Goal: Use online tool/utility: Utilize a website feature to perform a specific function

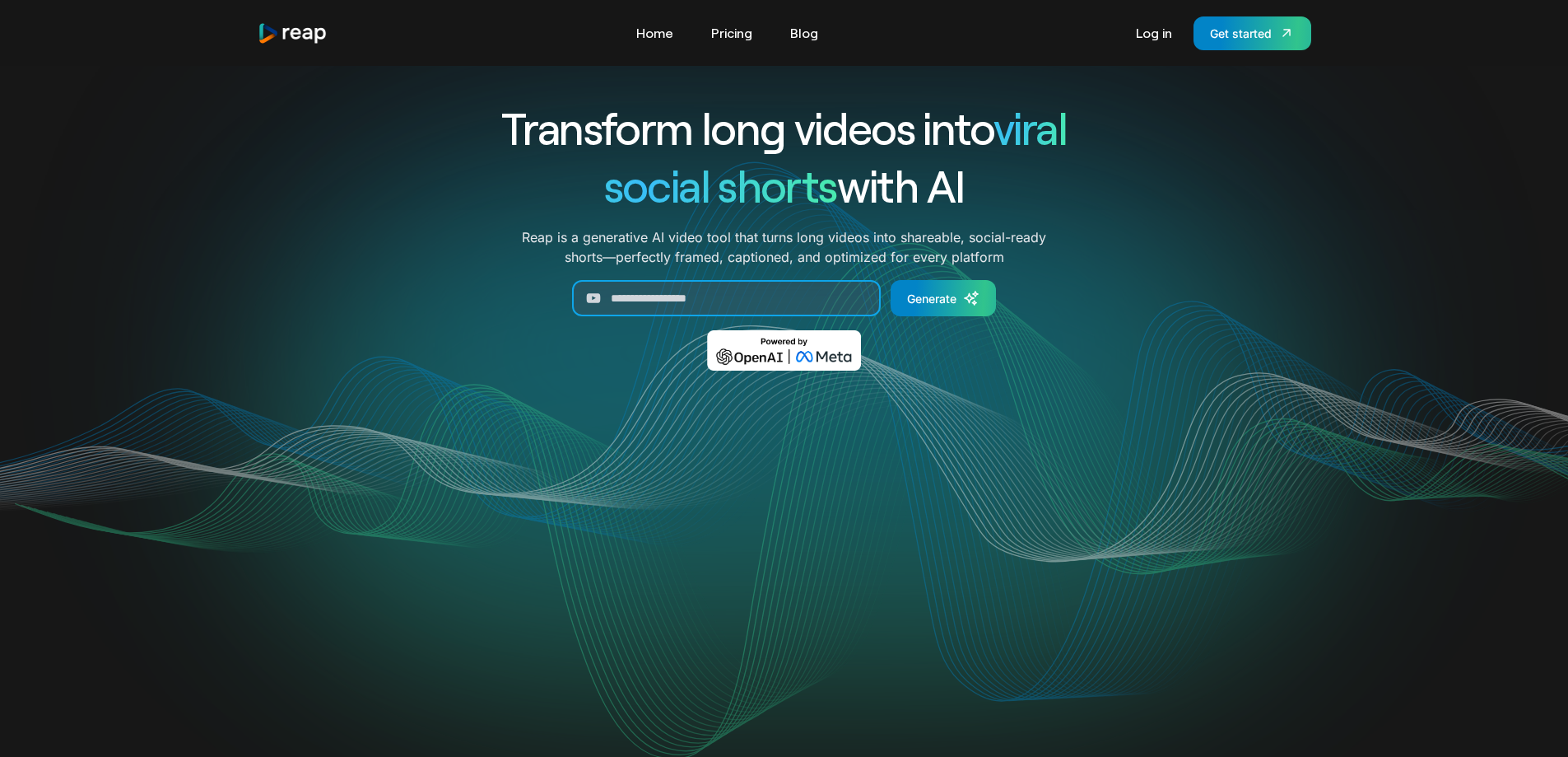
click at [676, 289] on input "Generate Form" at bounding box center [725, 298] width 309 height 36
click at [739, 286] on input "Generate Form" at bounding box center [725, 298] width 309 height 36
paste input "**********"
type input "**********"
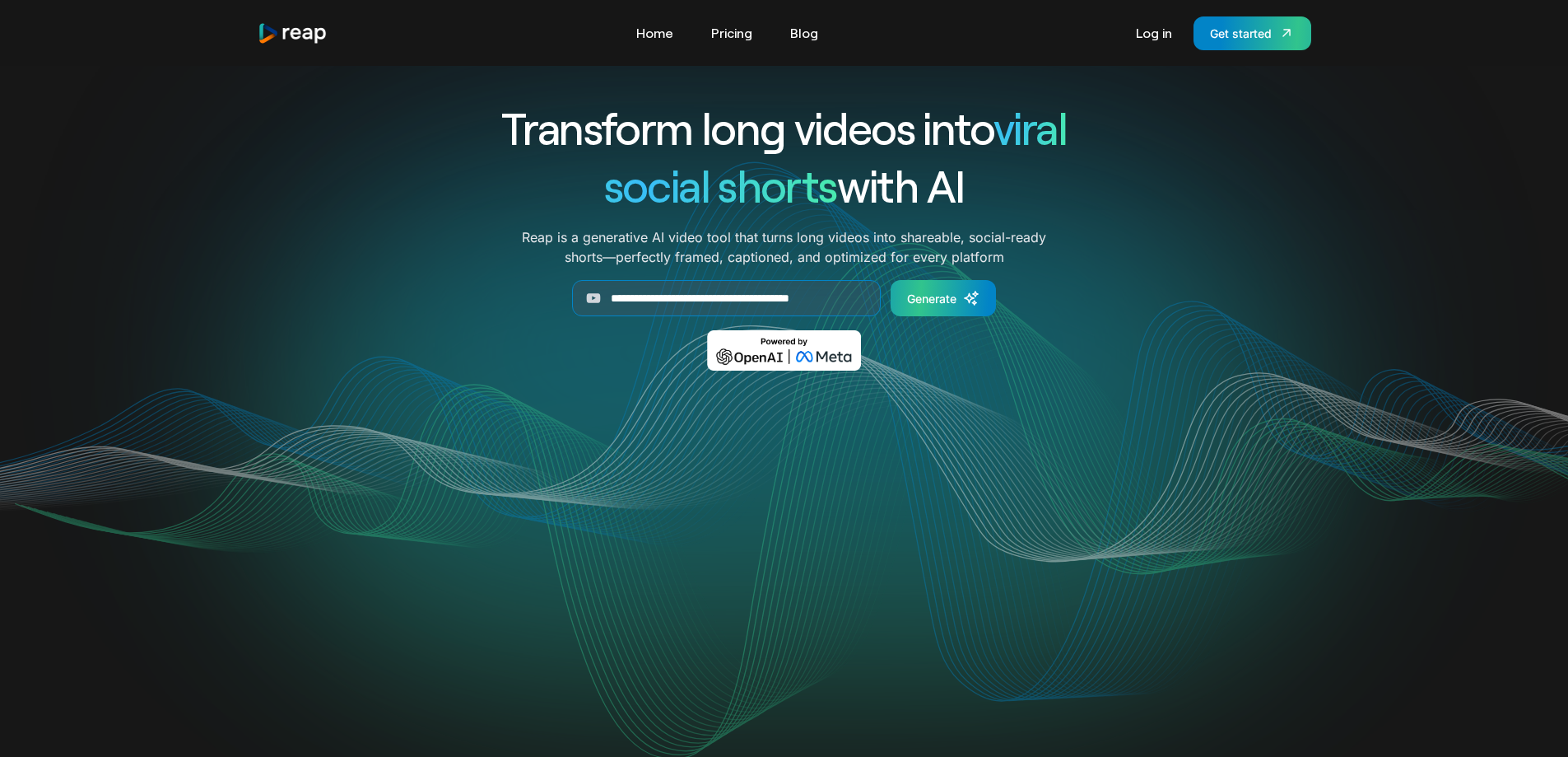
scroll to position [0, 0]
click at [946, 303] on div "Generate" at bounding box center [931, 299] width 49 height 17
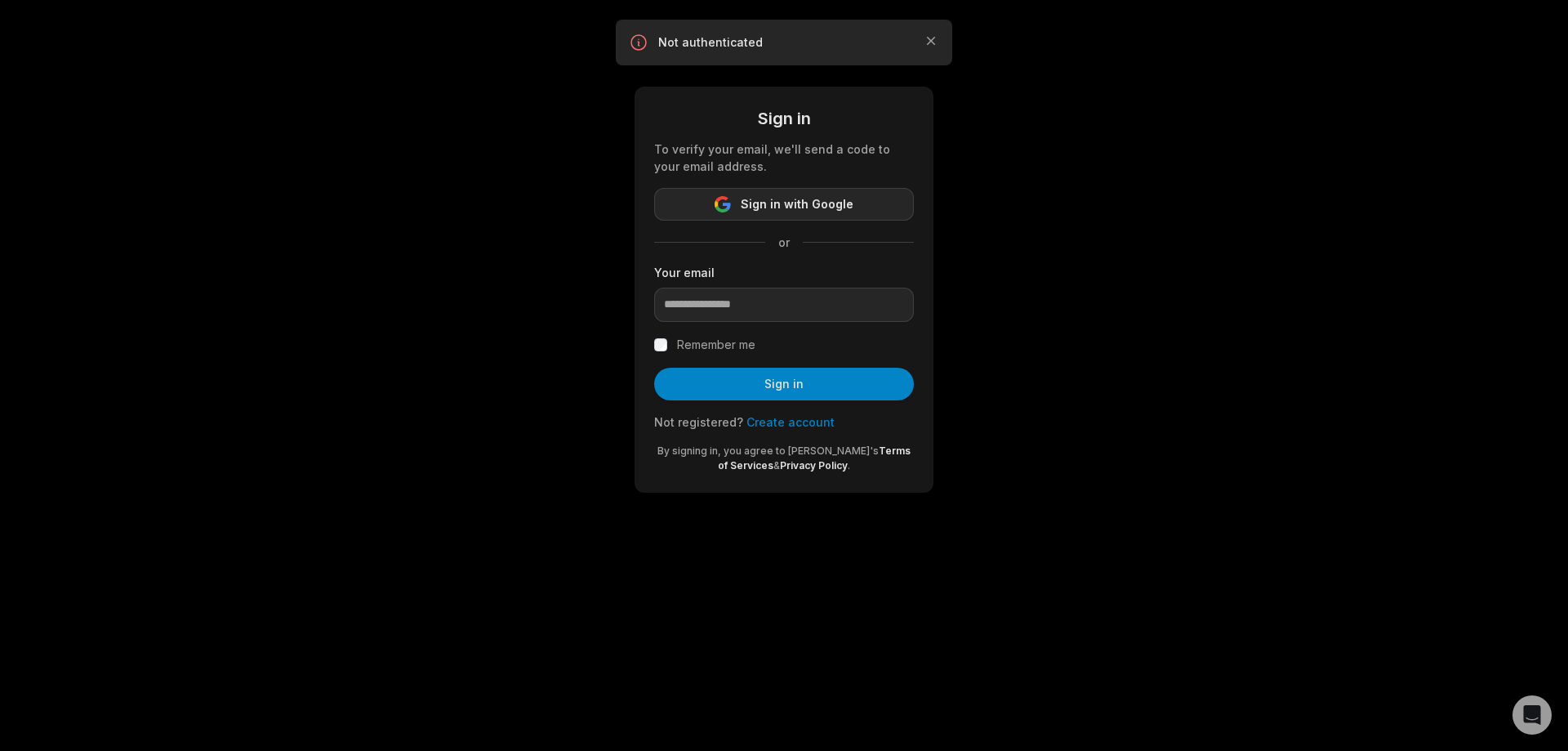
click at [855, 206] on button "Sign in with Google" at bounding box center [784, 203] width 260 height 33
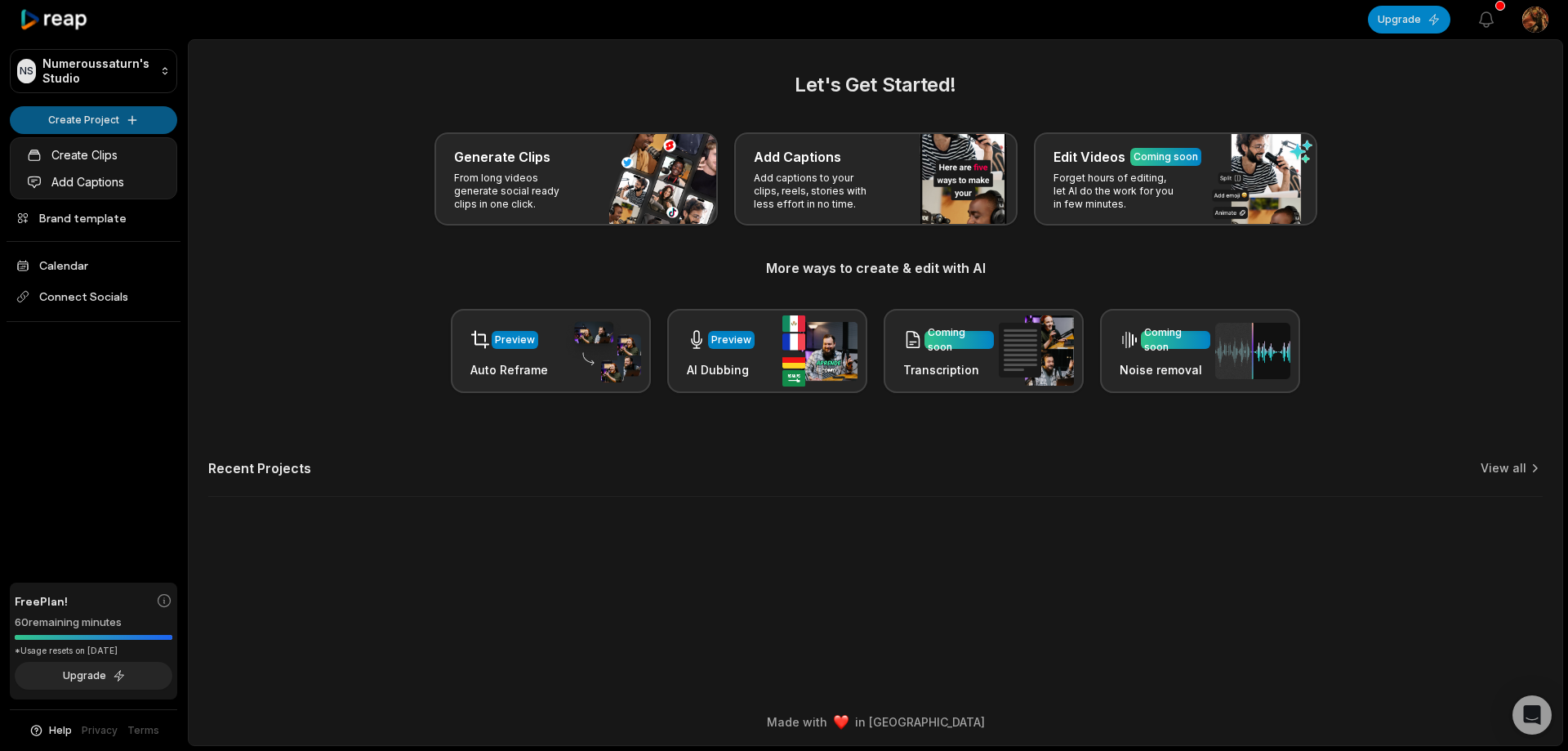
click at [62, 115] on html "NS Numeroussaturn's Studio Create Project Home Projects Brand template Calendar…" at bounding box center [784, 375] width 1568 height 751
click at [88, 148] on link "Create Clips" at bounding box center [94, 155] width 159 height 27
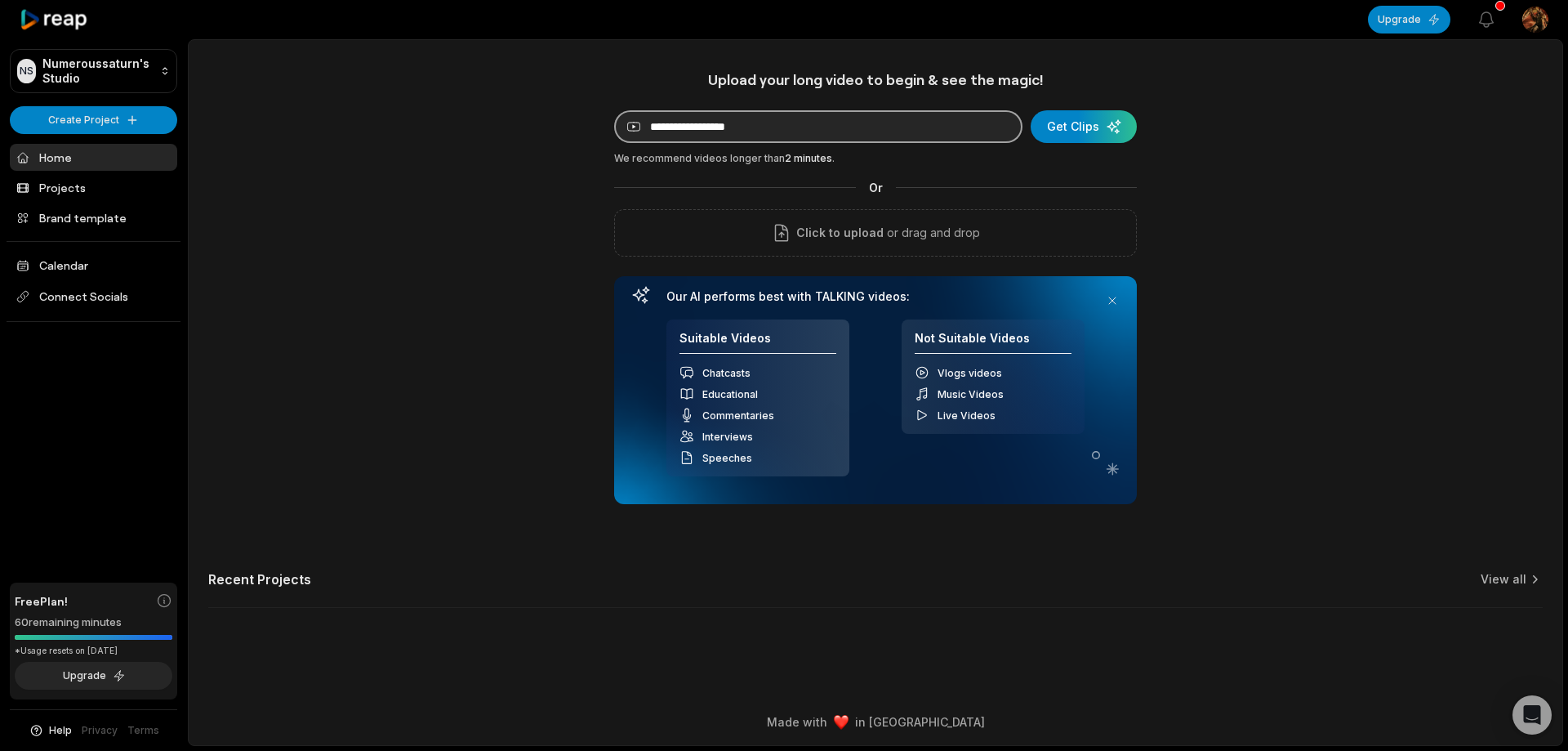
paste input "**********"
type input "**********"
click at [1067, 140] on div "submit" at bounding box center [1083, 127] width 106 height 33
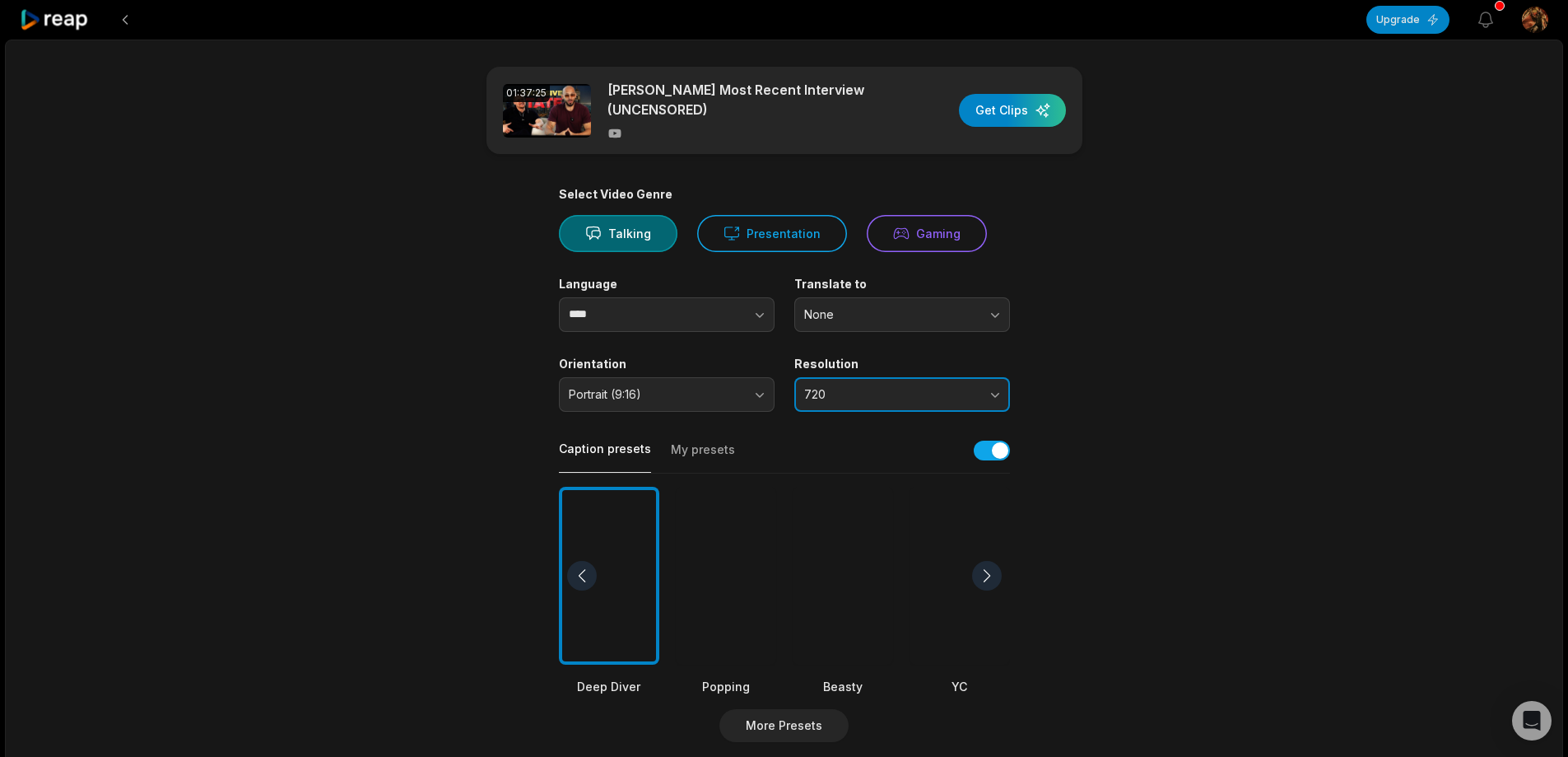
click at [969, 396] on span "720" at bounding box center [890, 394] width 173 height 15
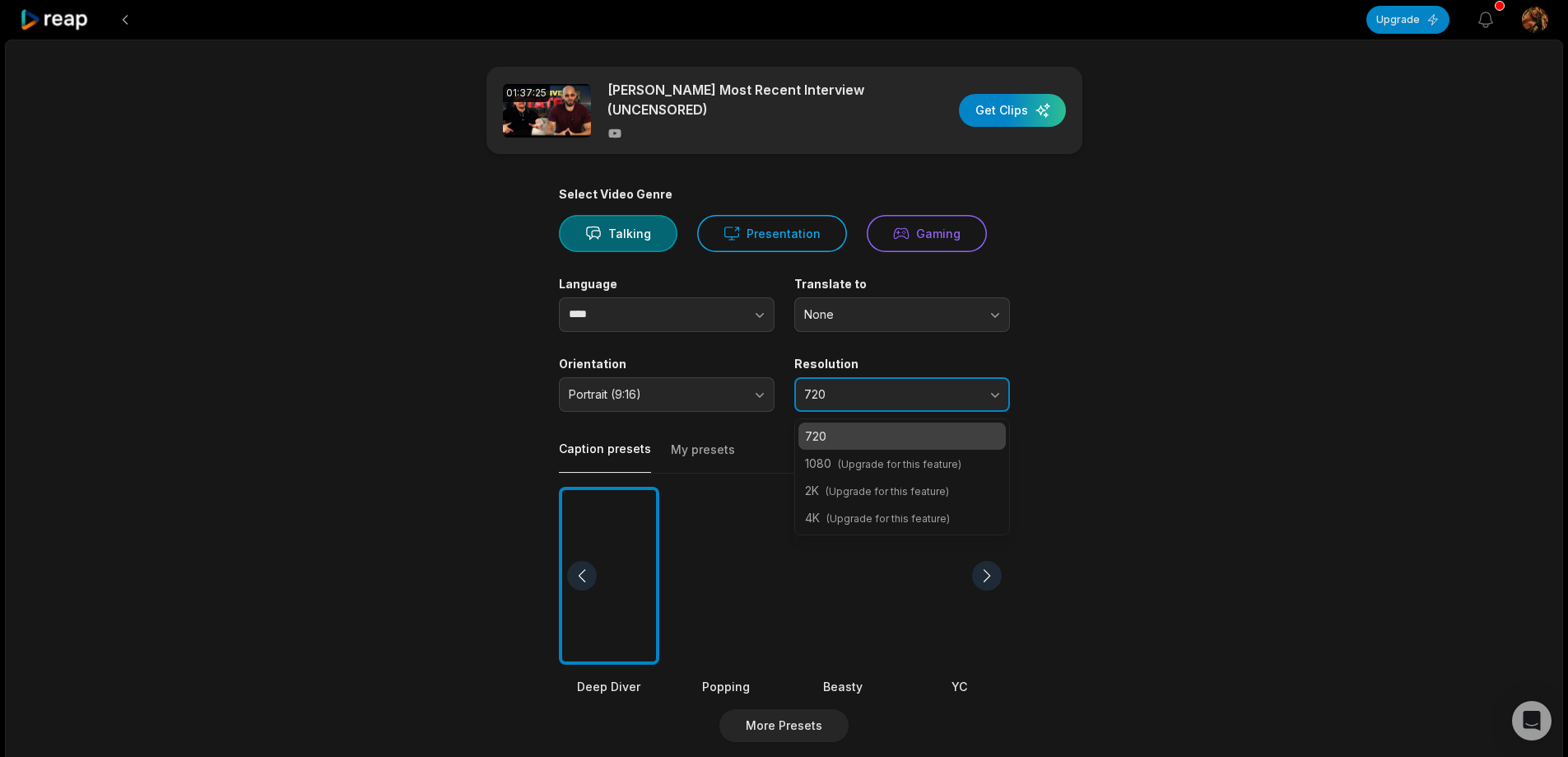
click at [969, 396] on span "720" at bounding box center [890, 394] width 173 height 15
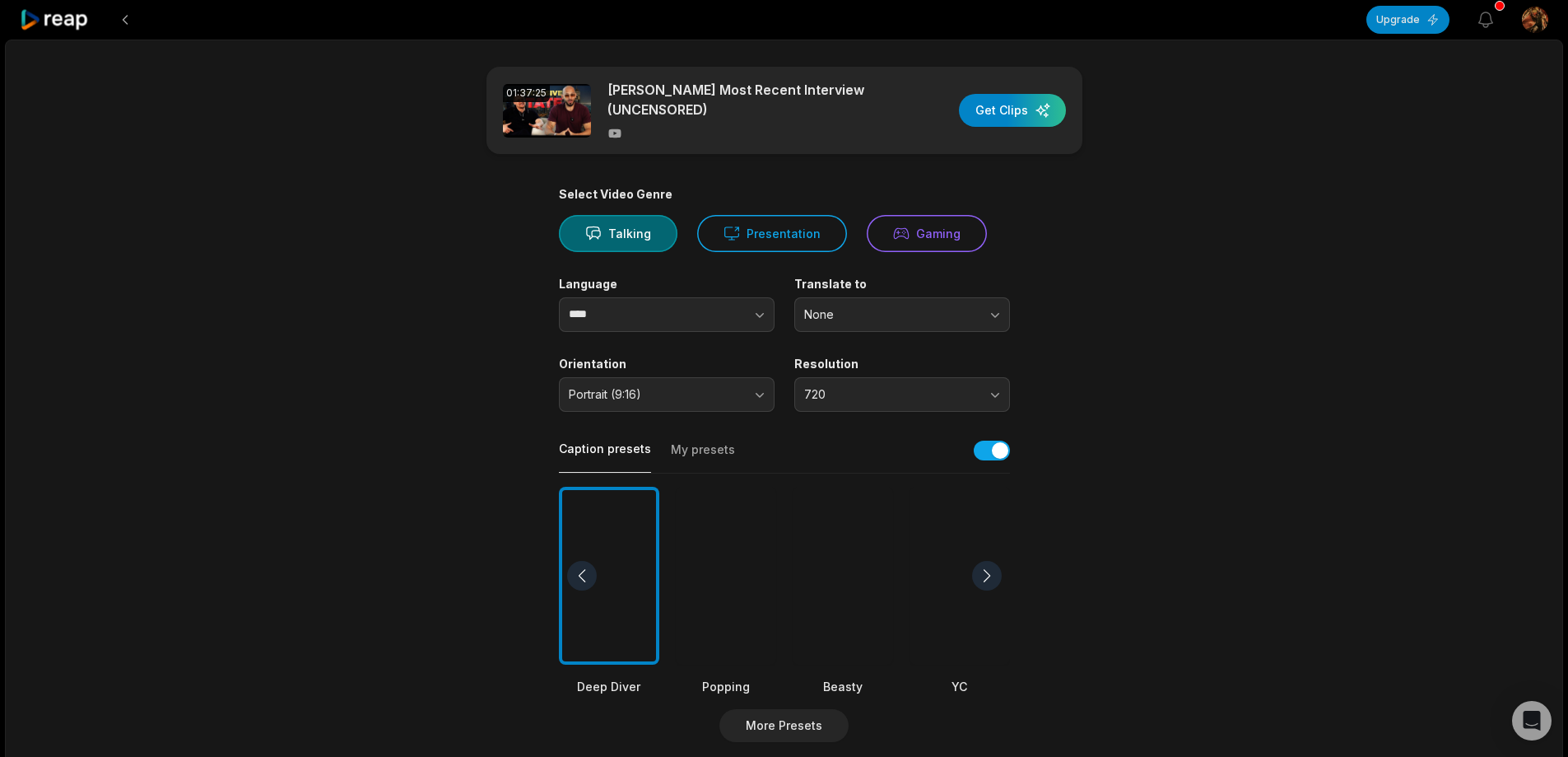
drag, startPoint x: 757, startPoint y: 400, endPoint x: 1118, endPoint y: 407, distance: 361.1
click at [1118, 407] on main "01:37:25 Andrew Tate Most Recent Interview (UNCENSORED) Get Clips Select Video …" at bounding box center [784, 571] width 796 height 1008
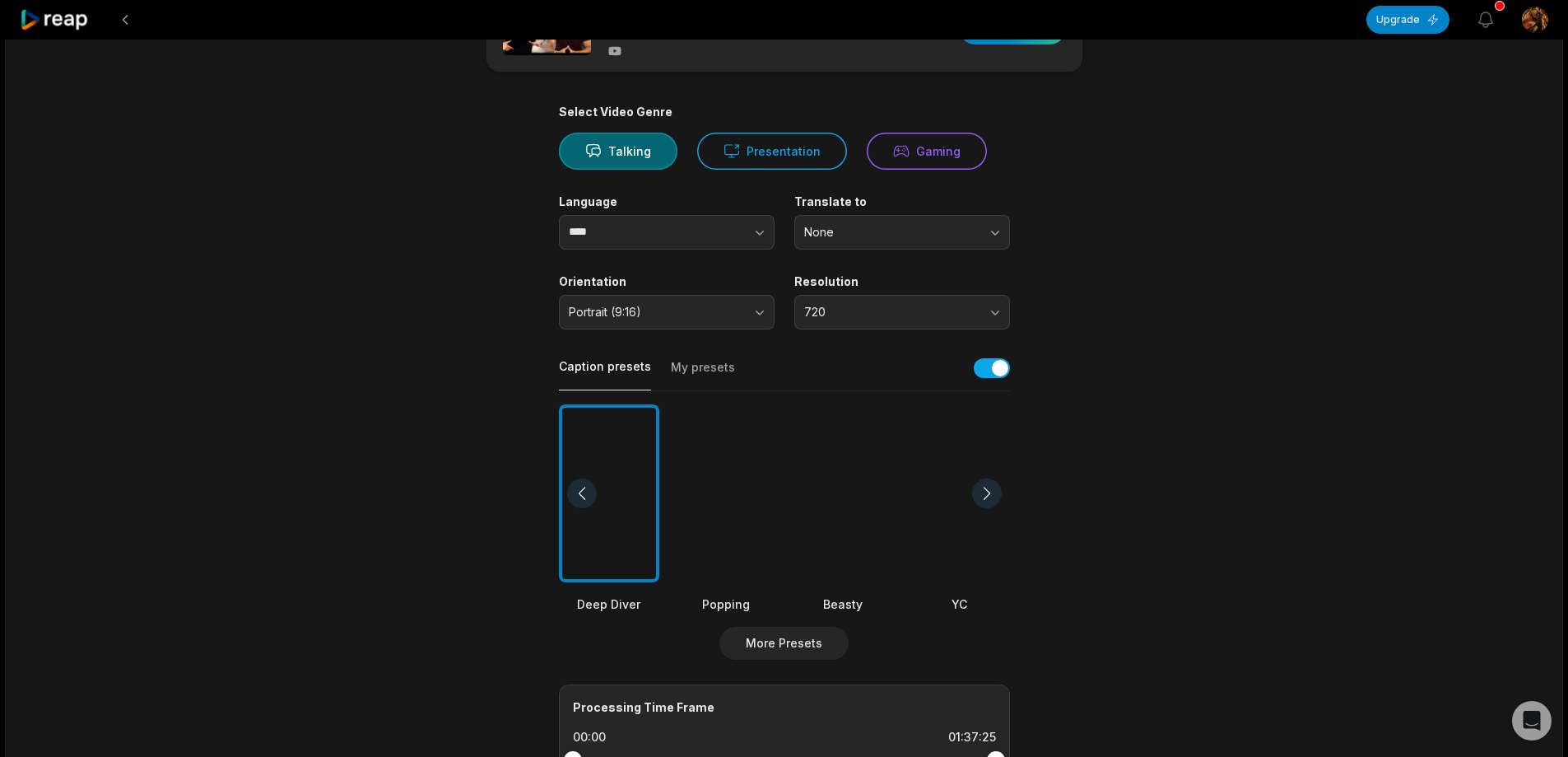
click at [808, 502] on div at bounding box center [843, 493] width 100 height 179
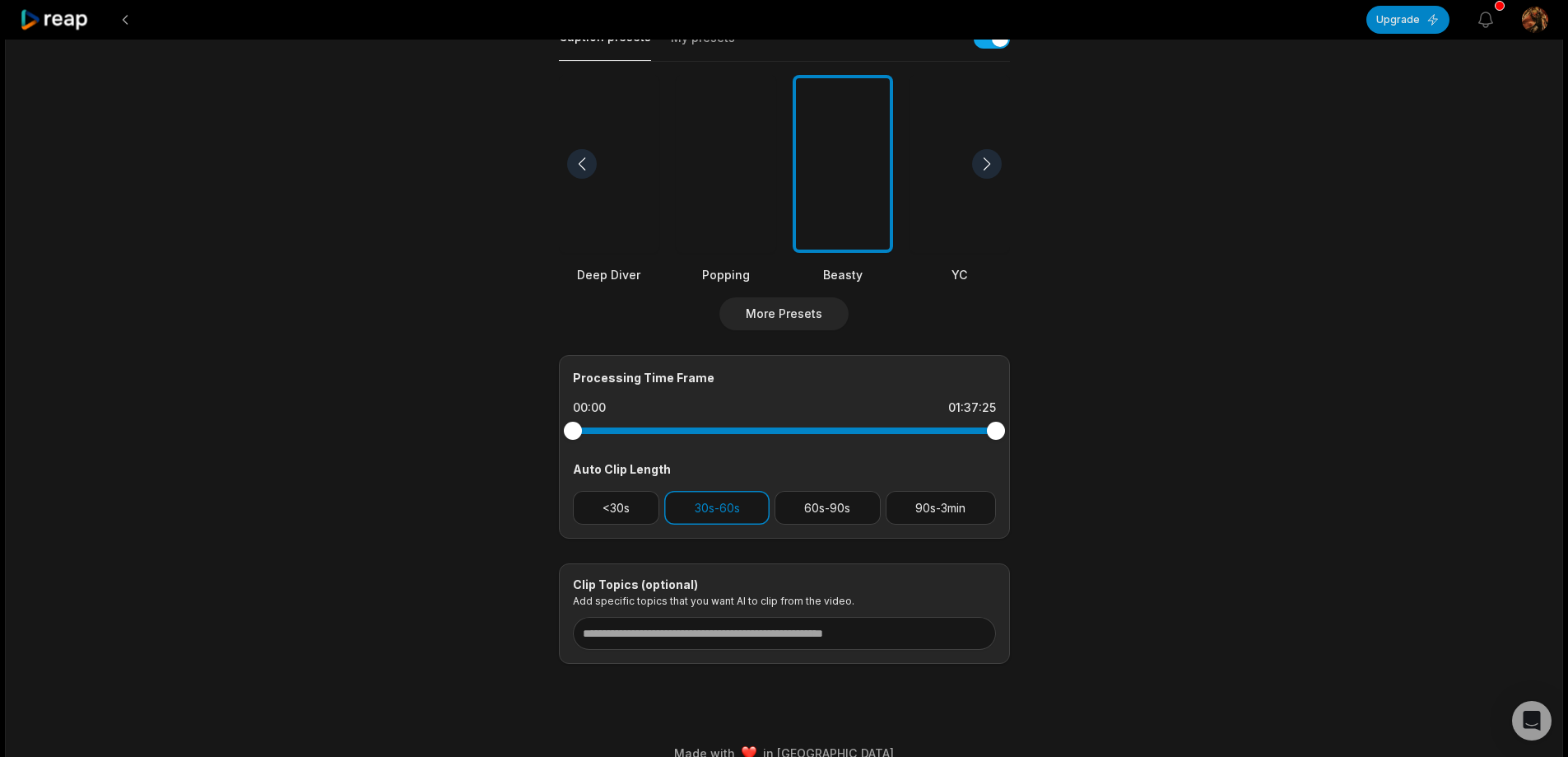
scroll to position [438, 0]
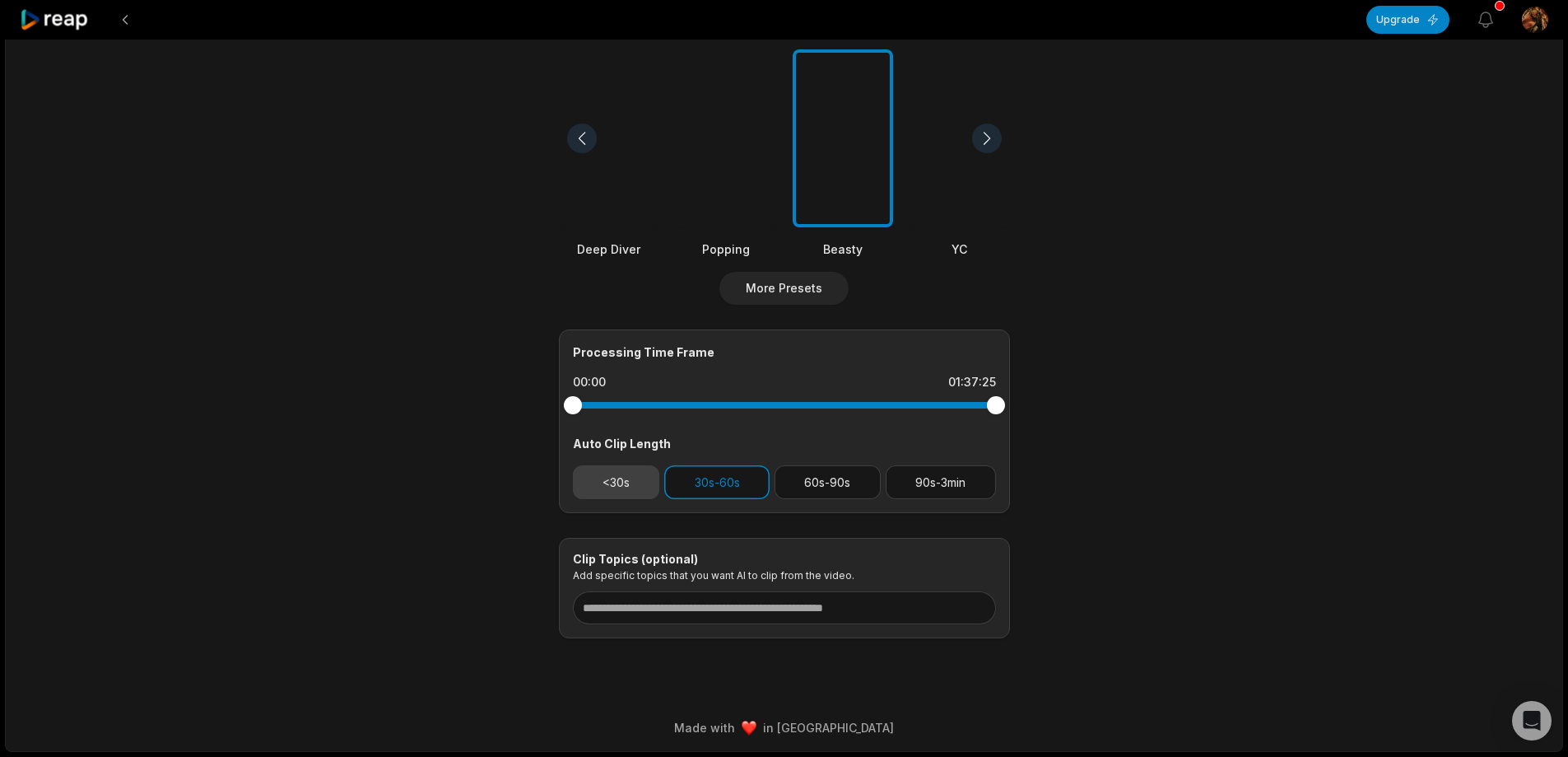
click at [599, 488] on button "<30s" at bounding box center [616, 482] width 87 height 34
click at [704, 493] on button "30s-60s" at bounding box center [717, 482] width 106 height 34
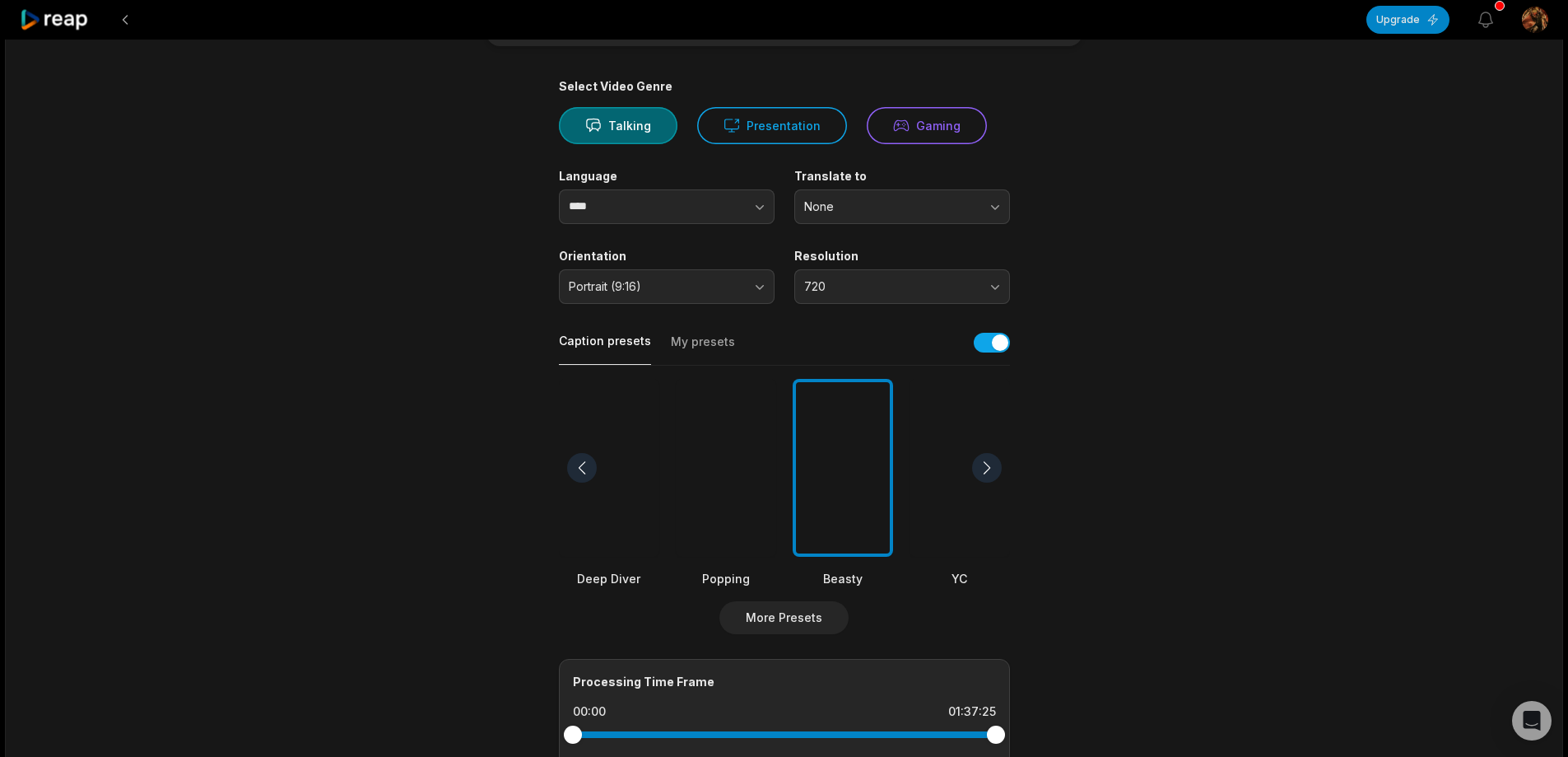
scroll to position [0, 0]
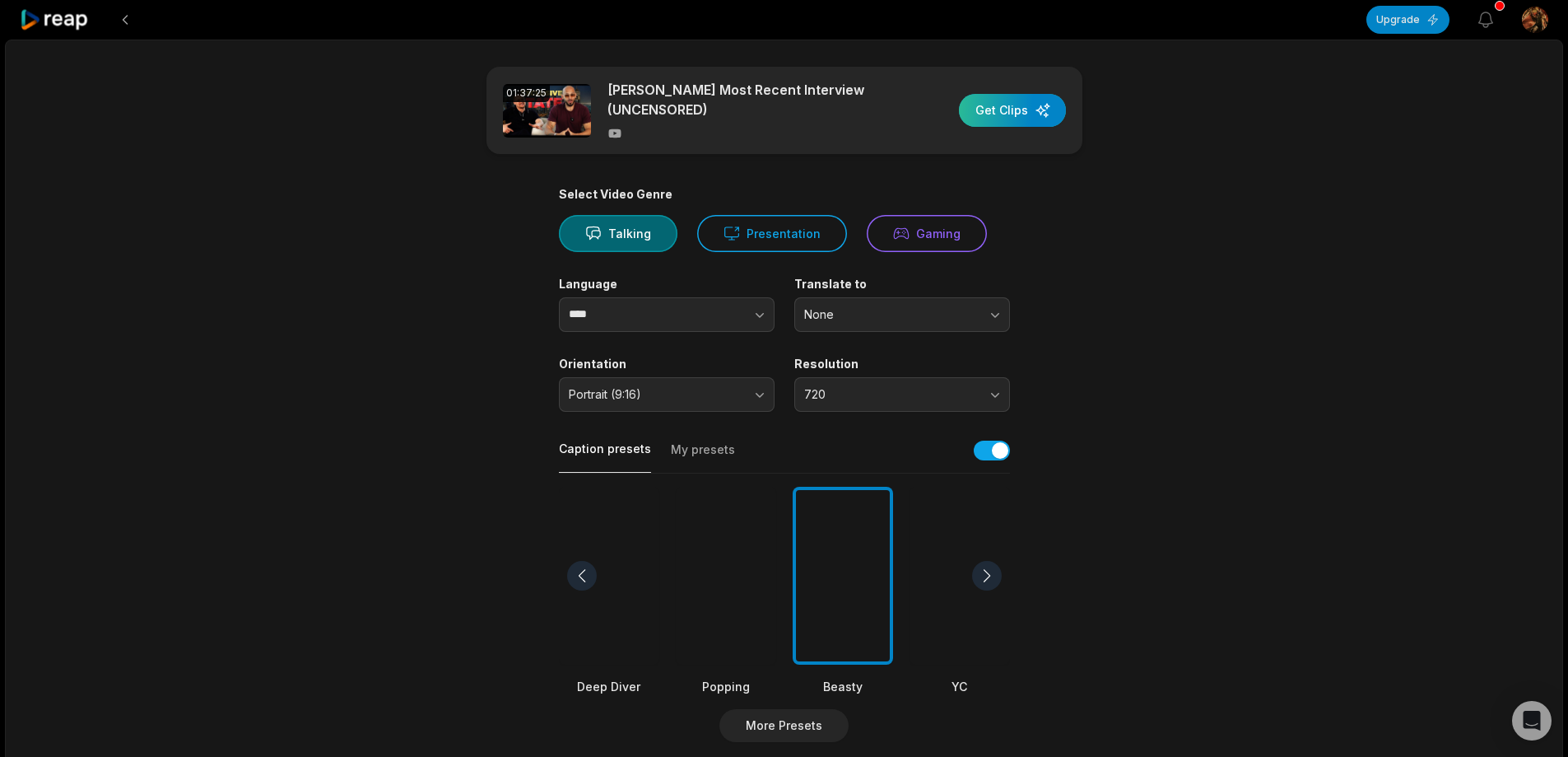
click at [1013, 124] on div "button" at bounding box center [1012, 110] width 107 height 33
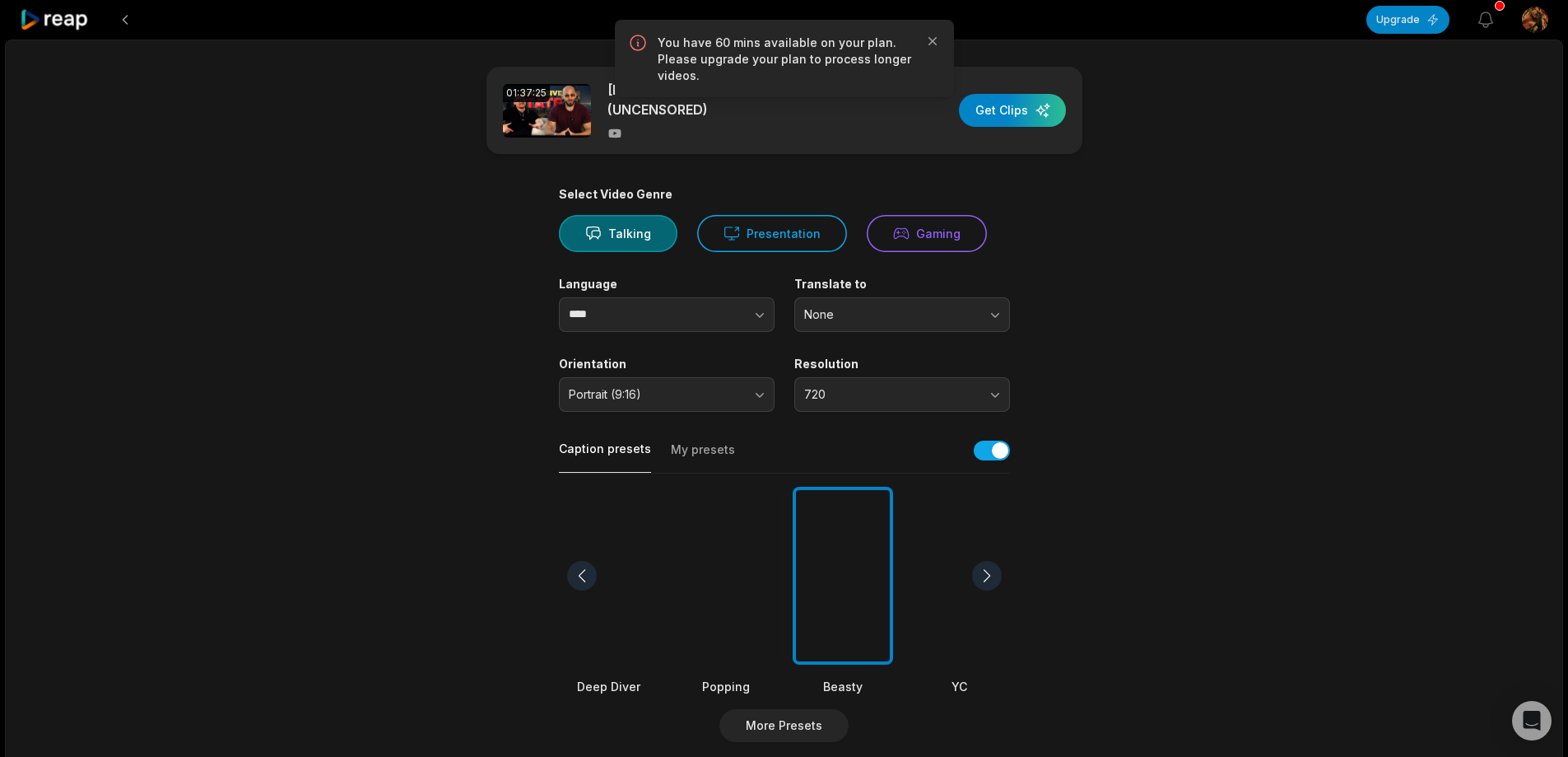
click at [929, 28] on div "You have 60 mins available on your plan. Please upgrade your plan to process lo…" at bounding box center [784, 59] width 339 height 77
click at [930, 36] on icon "button" at bounding box center [931, 41] width 16 height 16
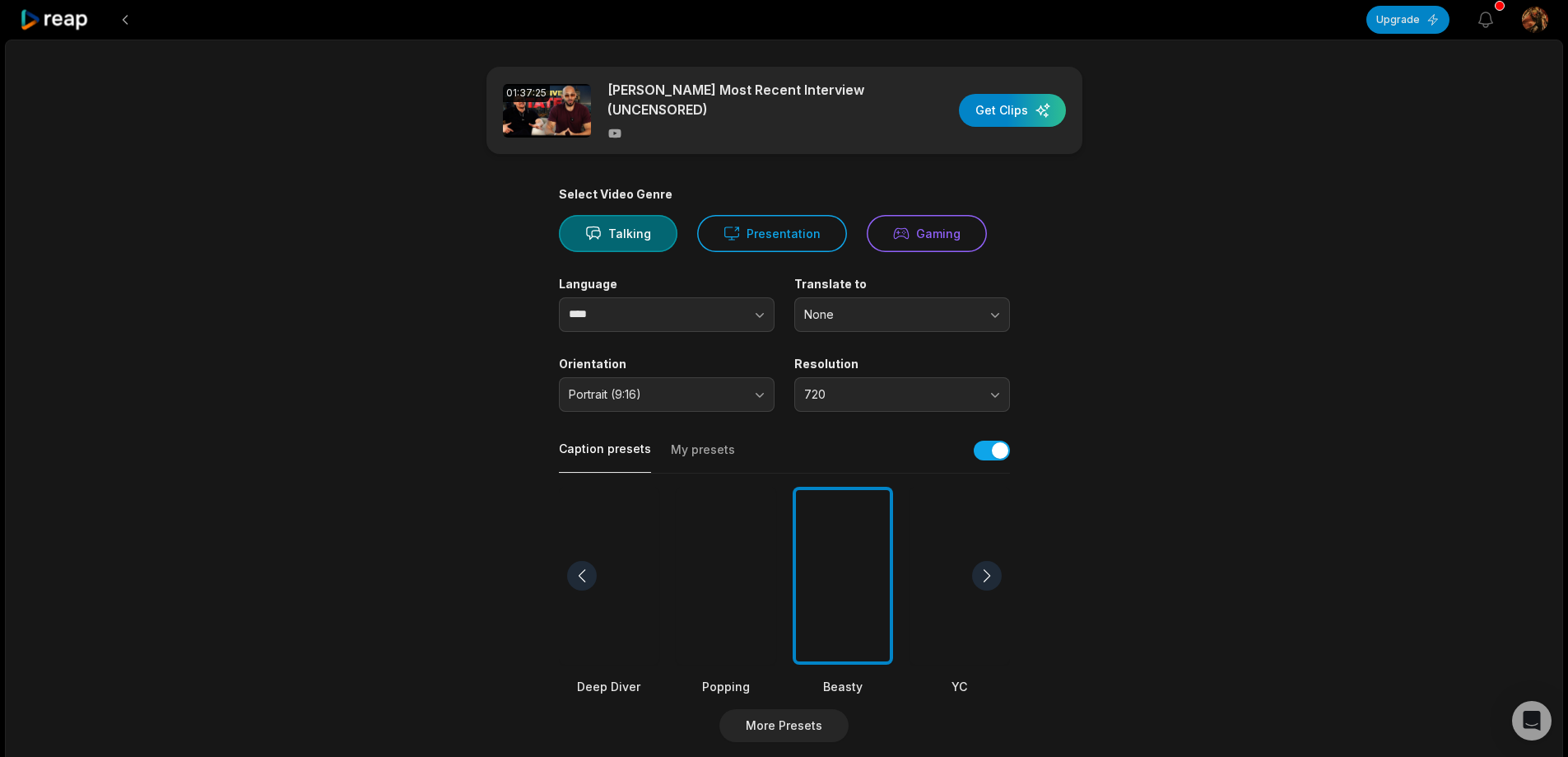
scroll to position [329, 0]
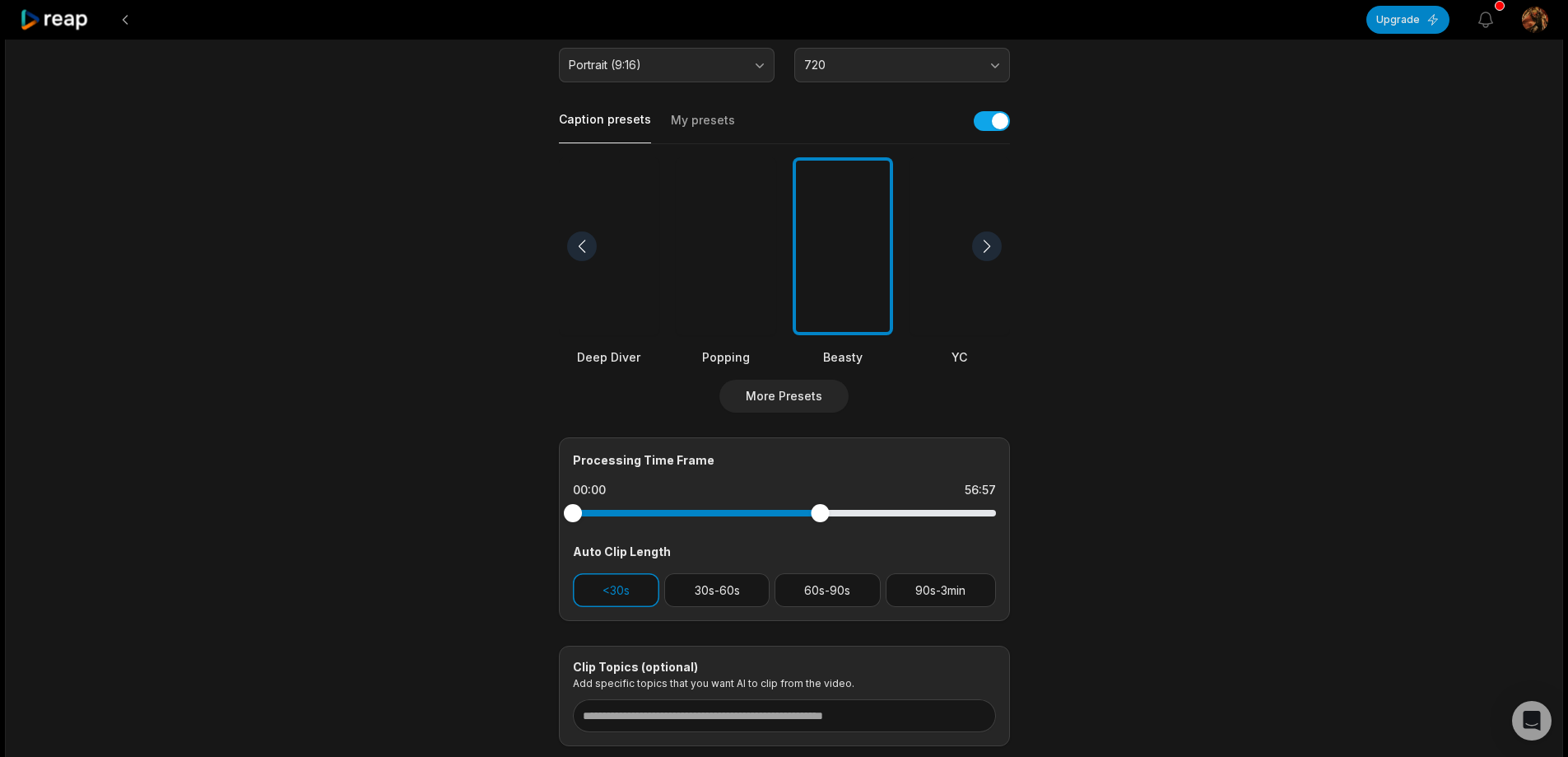
drag, startPoint x: 994, startPoint y: 511, endPoint x: 849, endPoint y: 527, distance: 145.9
click at [821, 539] on div "Processing Time Frame 00:00 56:57 Auto Clip Length <30s 30s-60s 60s-90s 90s-3min" at bounding box center [784, 529] width 451 height 183
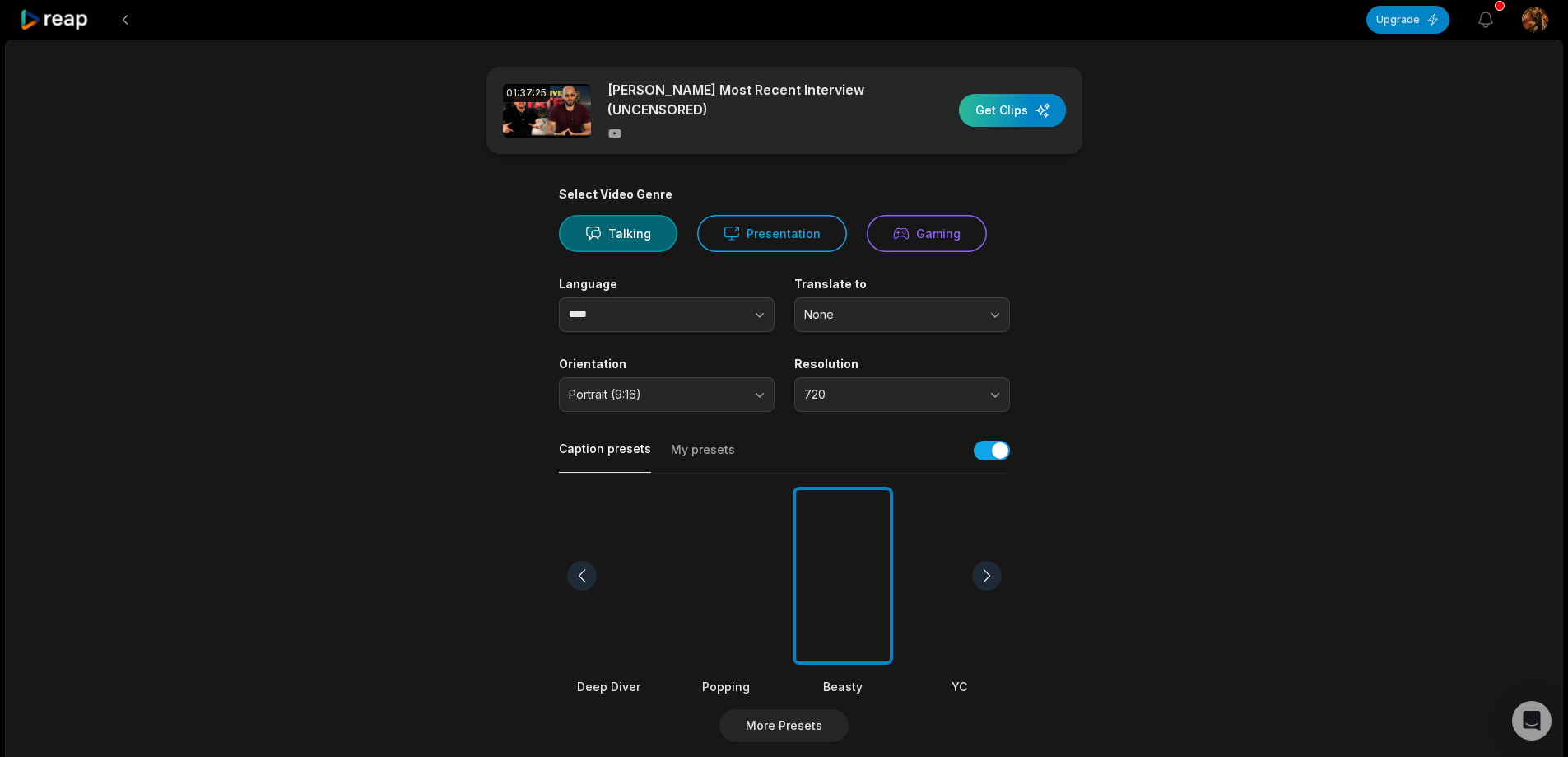
click at [1018, 117] on div "button" at bounding box center [1012, 110] width 107 height 33
